Goal: Task Accomplishment & Management: Manage account settings

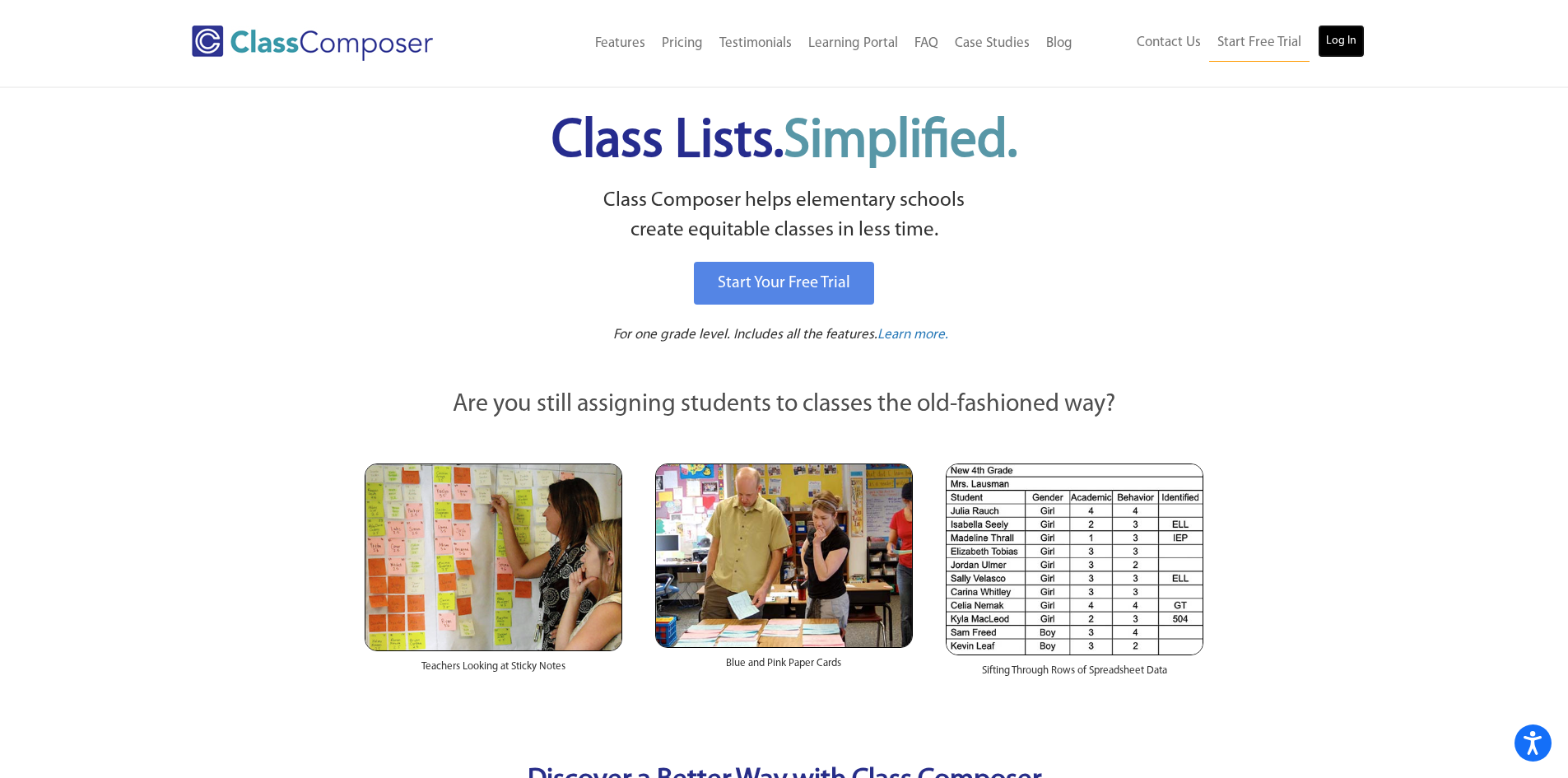
click at [1346, 52] on link "Log In" at bounding box center [1342, 41] width 47 height 33
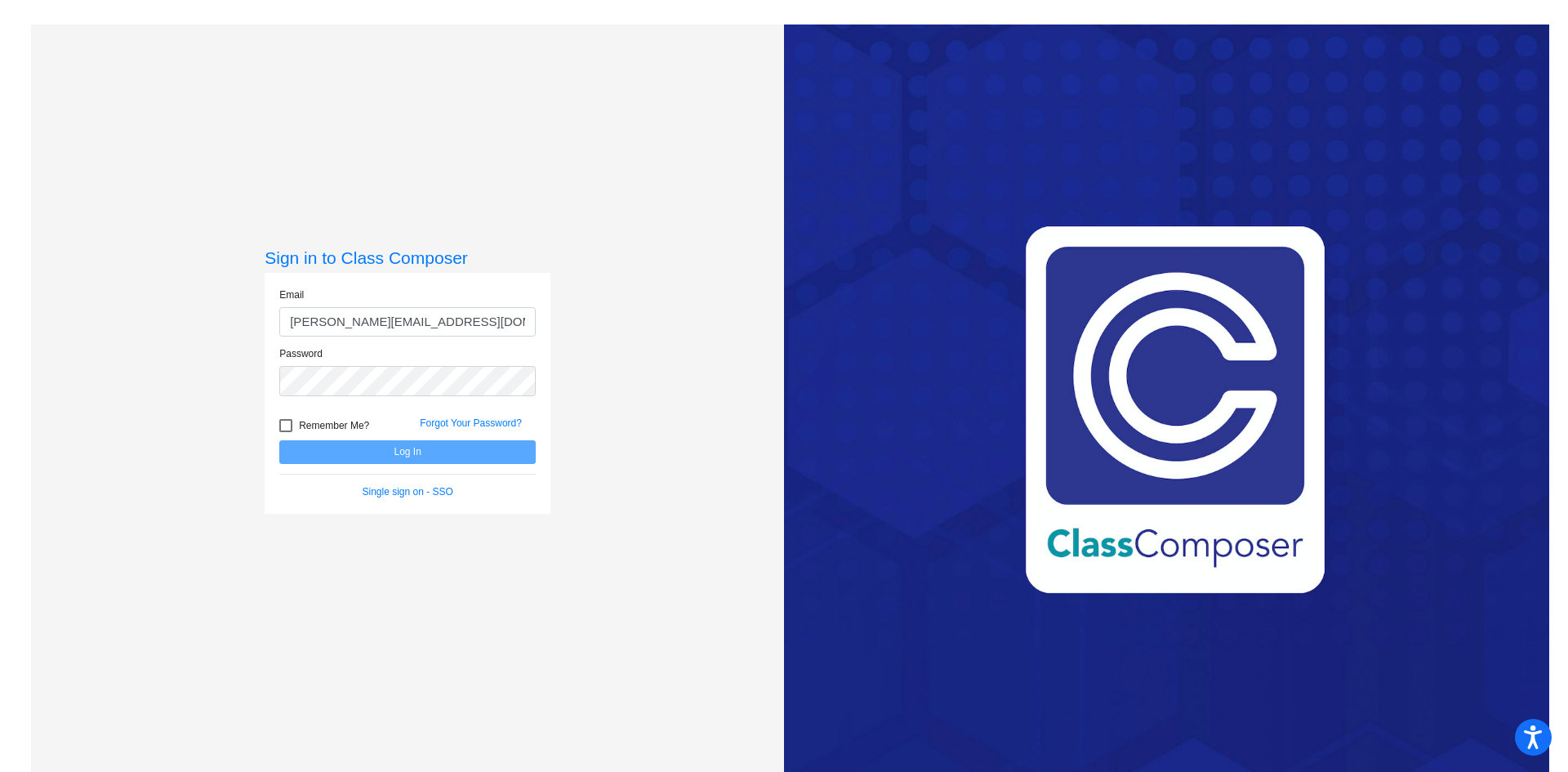
type input "[PERSON_NAME][EMAIL_ADDRESS][DOMAIN_NAME]"
click at [279, 441] on button "Log In" at bounding box center [407, 452] width 256 height 24
click at [421, 448] on button "Log In" at bounding box center [407, 452] width 256 height 24
